Goal: Task Accomplishment & Management: Manage account settings

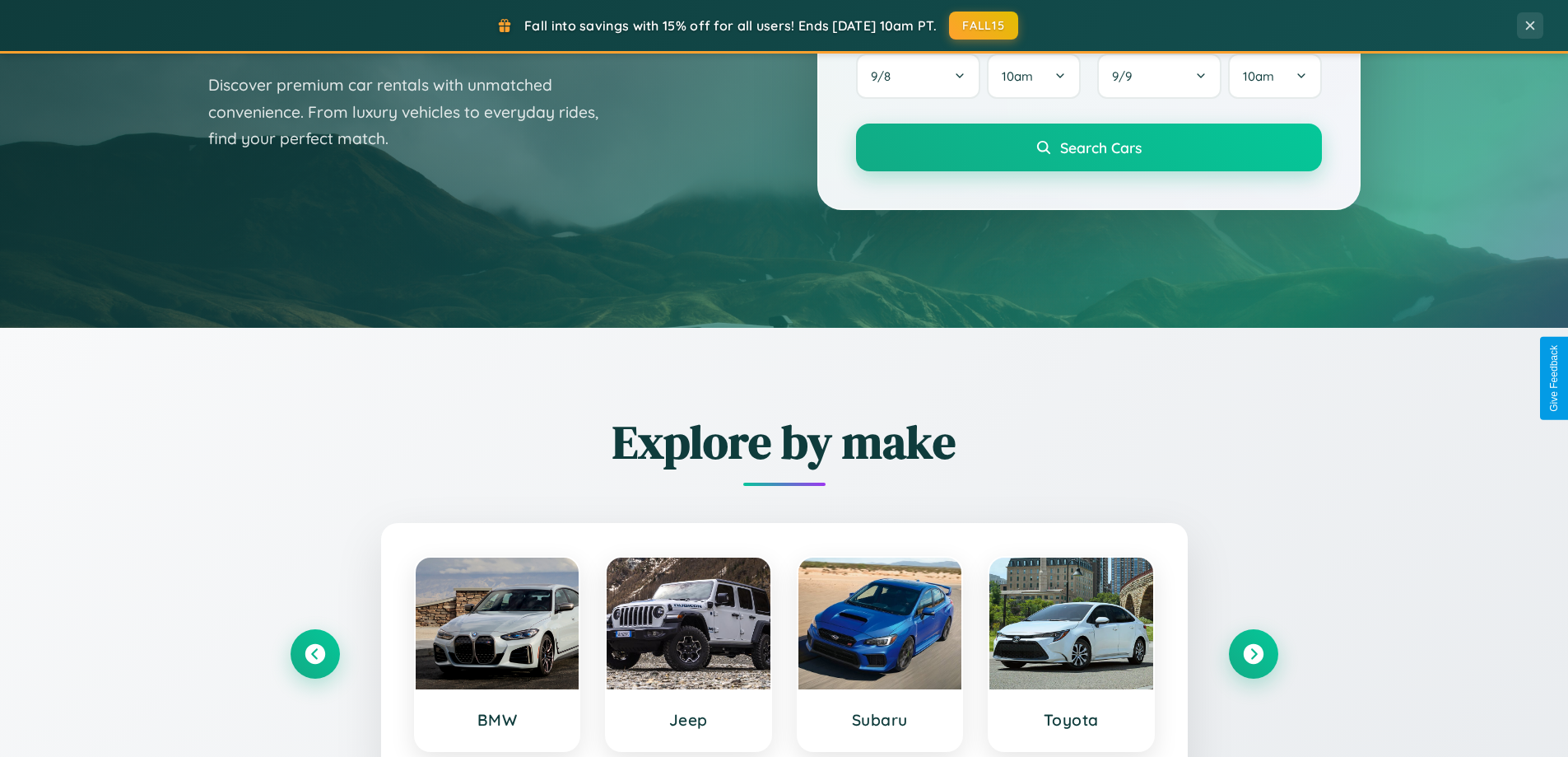
scroll to position [1133, 0]
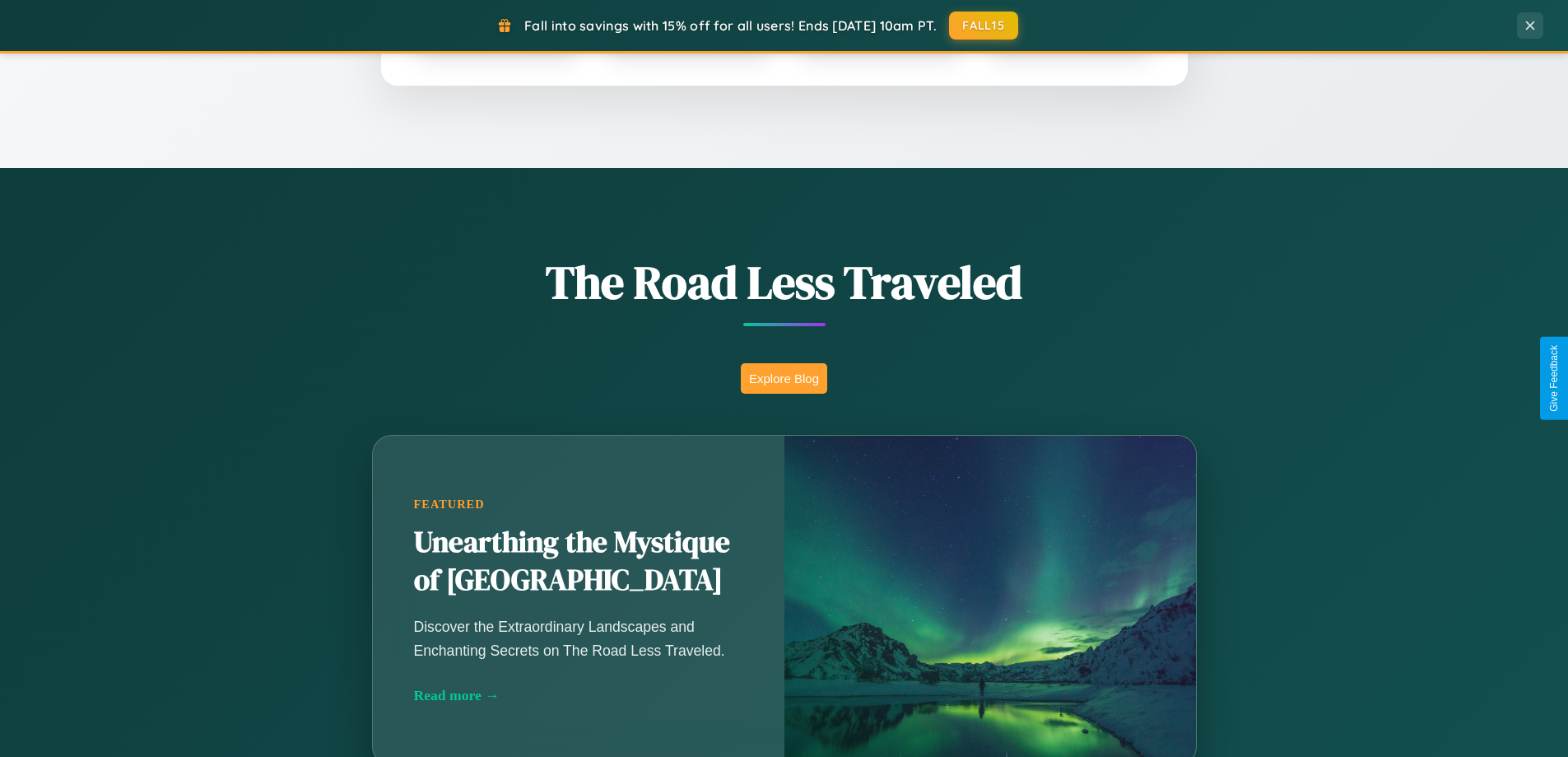
click at [784, 378] on button "Explore Blog" at bounding box center [784, 378] width 87 height 30
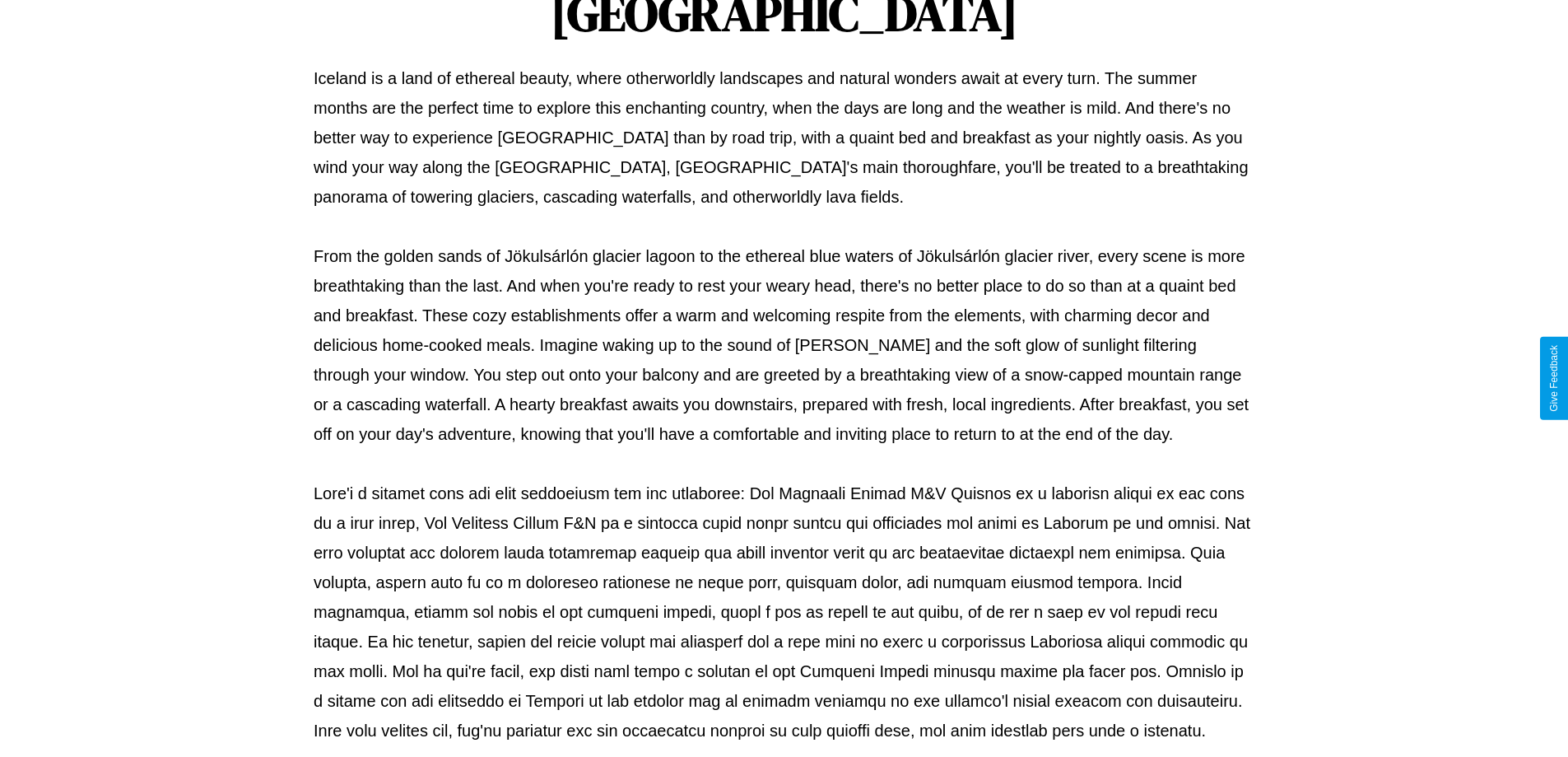
scroll to position [532, 0]
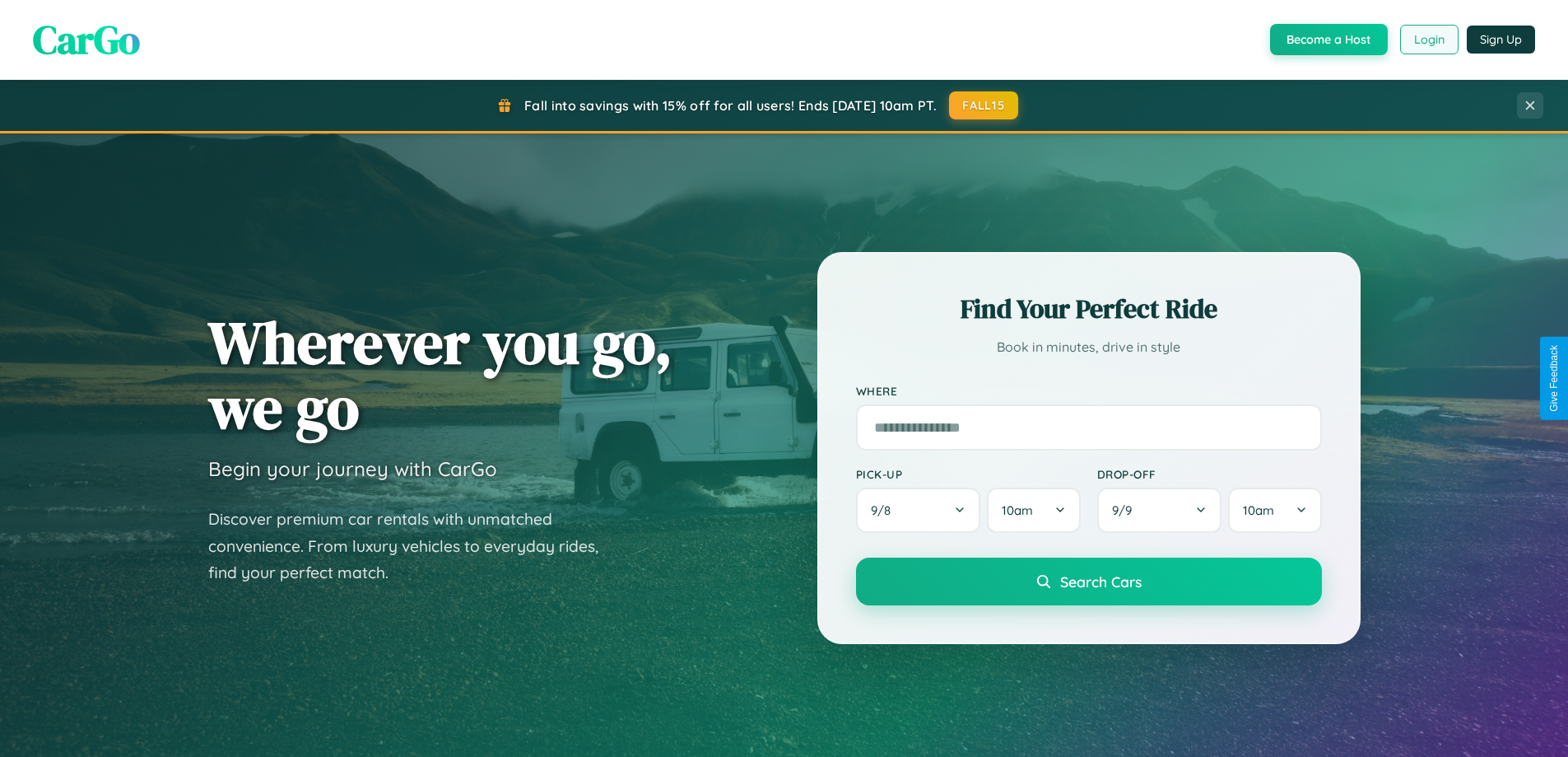
click at [1428, 40] on button "Login" at bounding box center [1429, 39] width 59 height 29
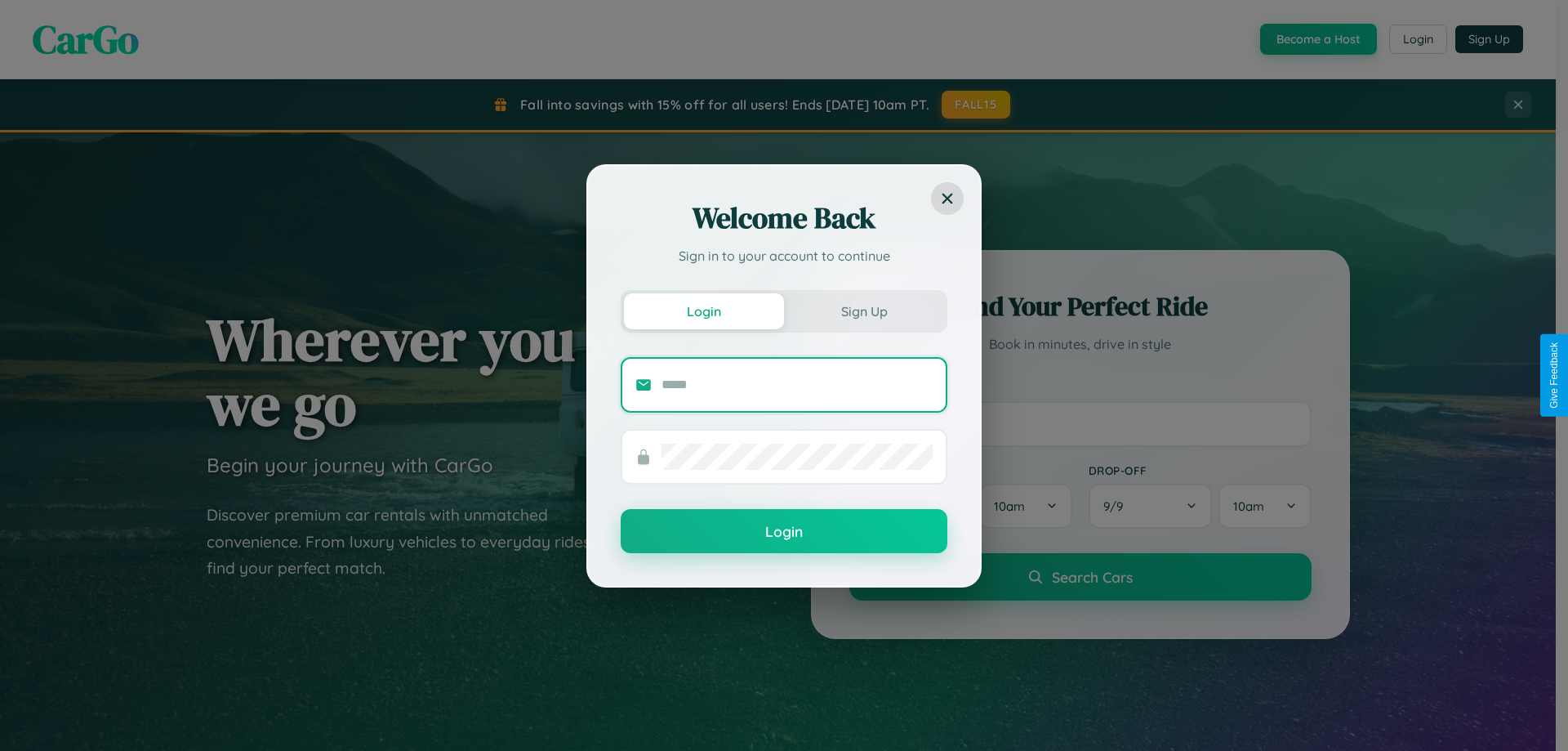
click at [797, 384] on input "text" at bounding box center [797, 384] width 271 height 26
type input "**********"
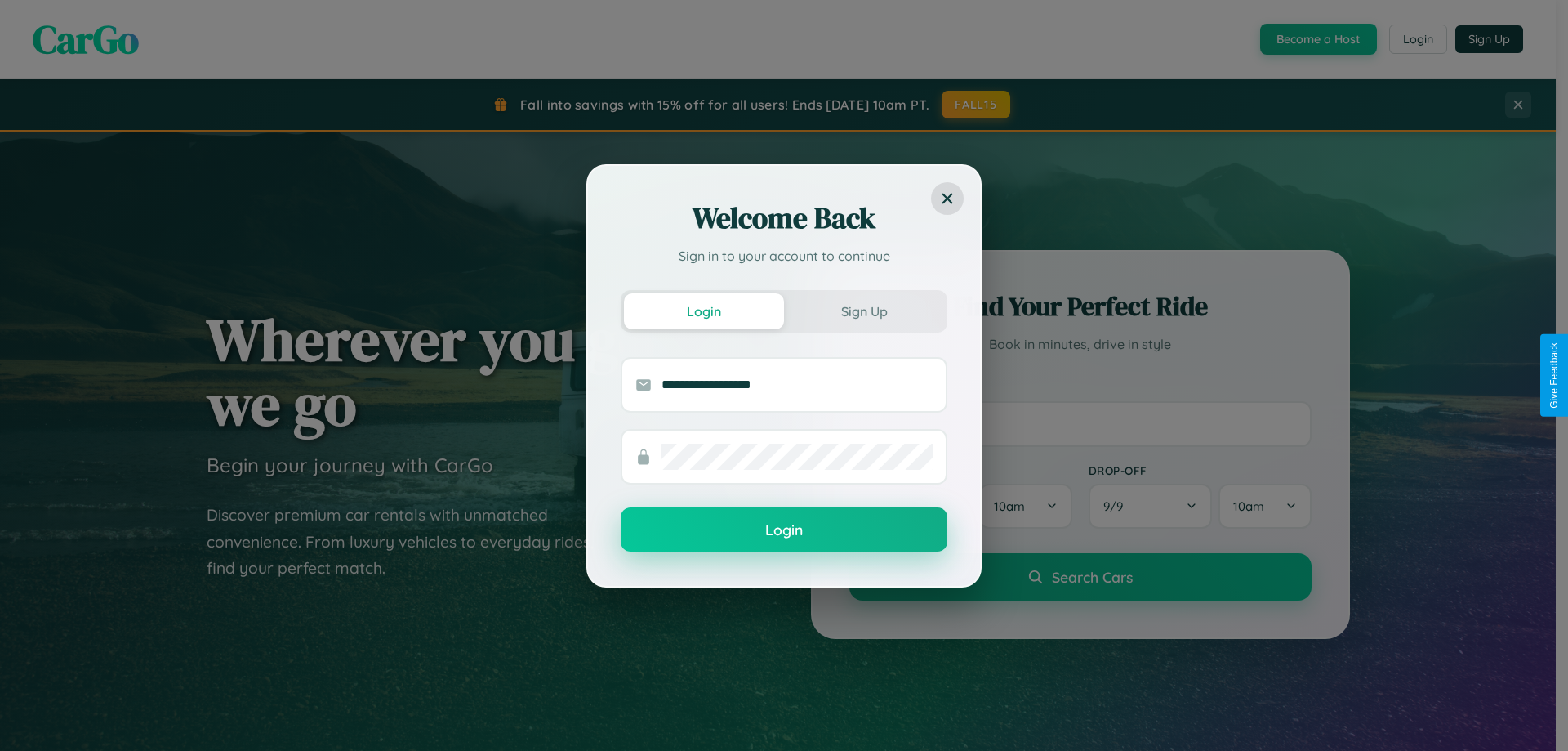
click at [784, 530] on button "Login" at bounding box center [784, 529] width 327 height 44
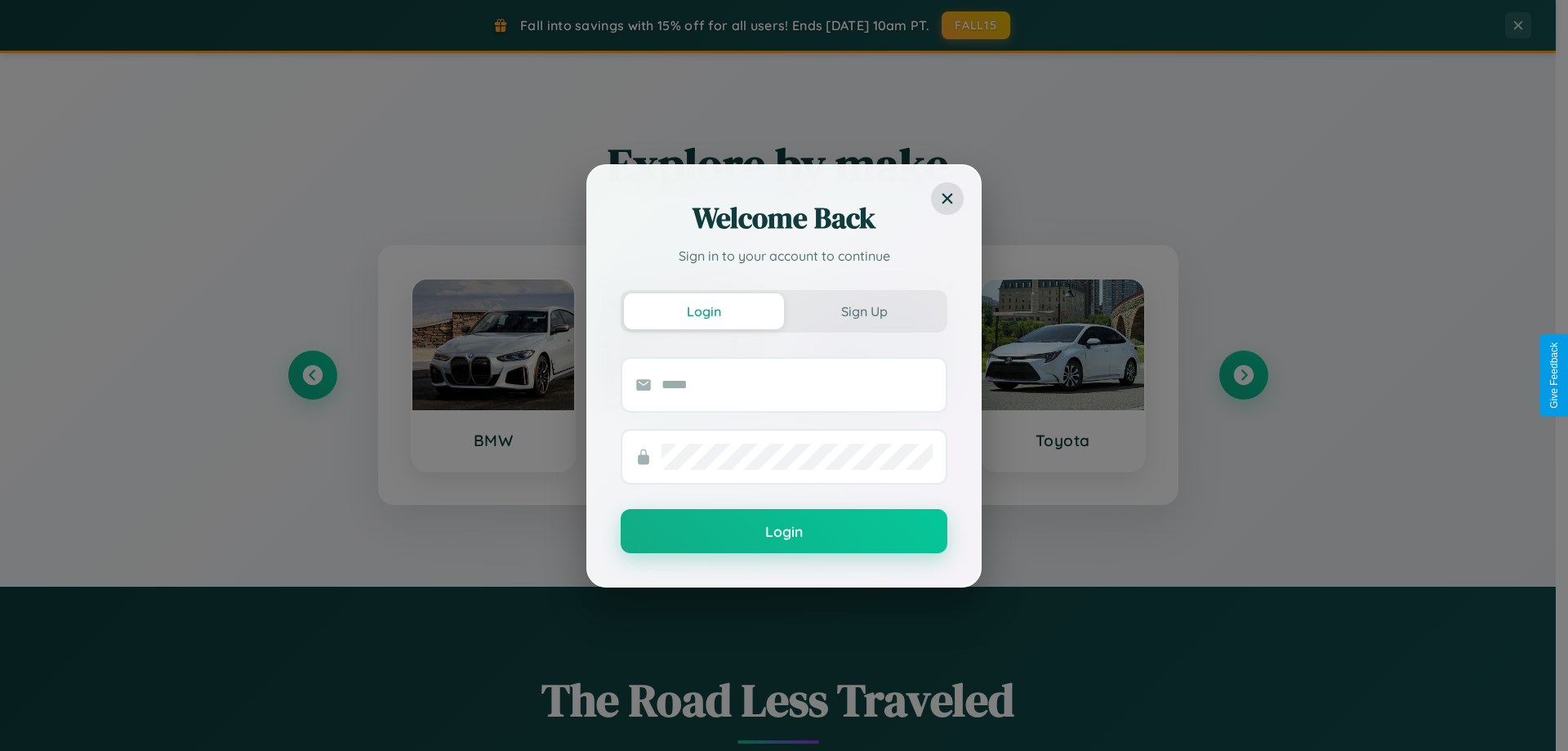
click at [1243, 375] on div "Welcome Back Sign in to your account to continue Login Sign Up Login" at bounding box center [784, 376] width 1568 height 751
click at [977, 25] on div "Welcome Back Sign in to your account to continue Login Sign Up Login" at bounding box center [784, 376] width 1568 height 751
